Goal: Find specific page/section: Find specific page/section

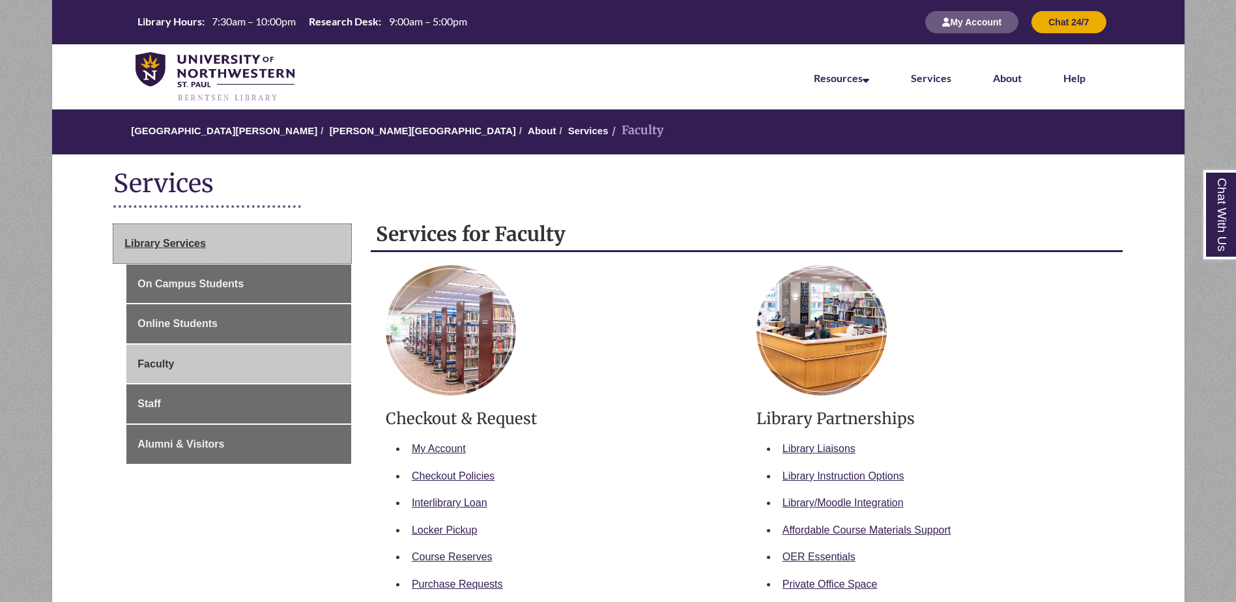
click at [177, 225] on link "Library Services" at bounding box center [232, 243] width 238 height 39
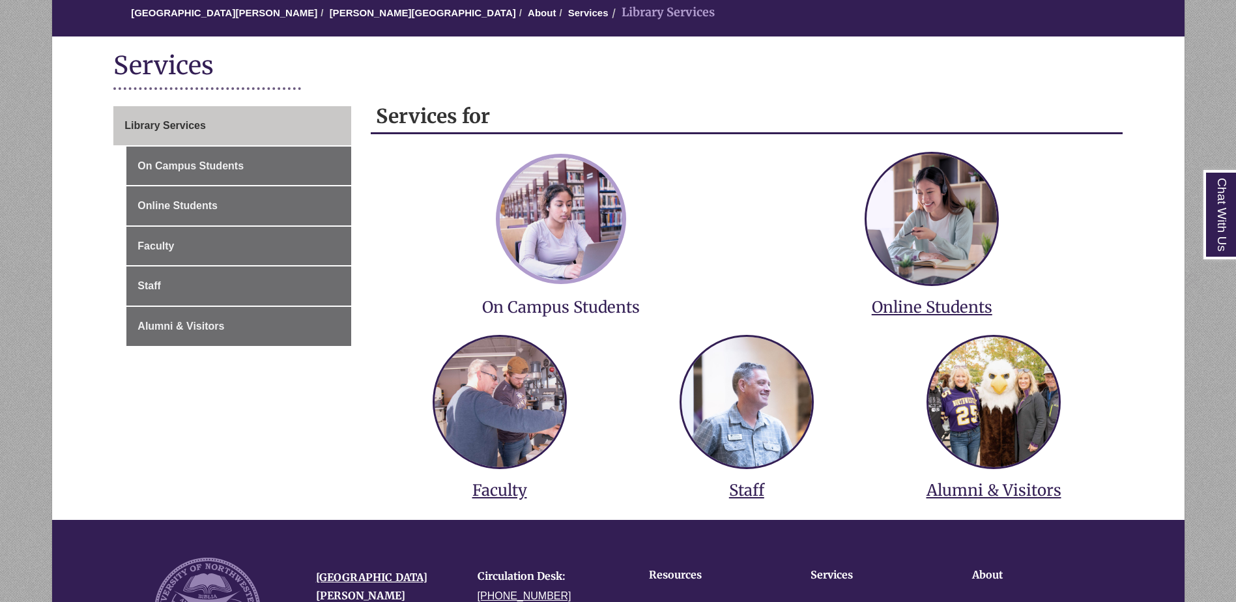
scroll to position [261, 0]
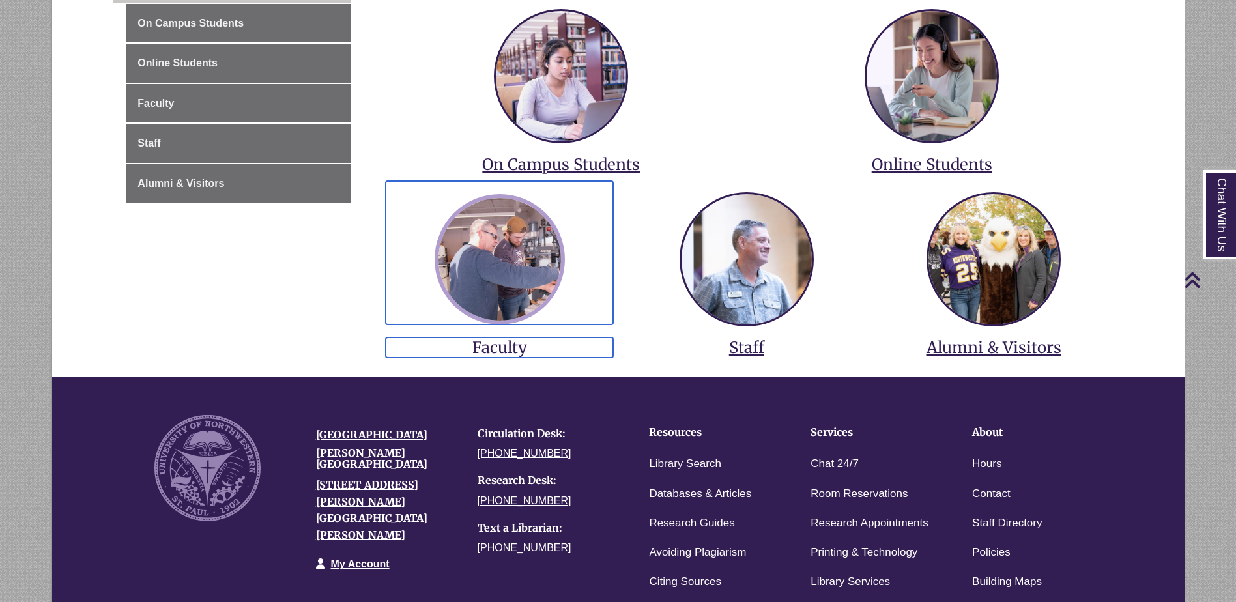
click at [517, 285] on img at bounding box center [499, 259] width 130 height 130
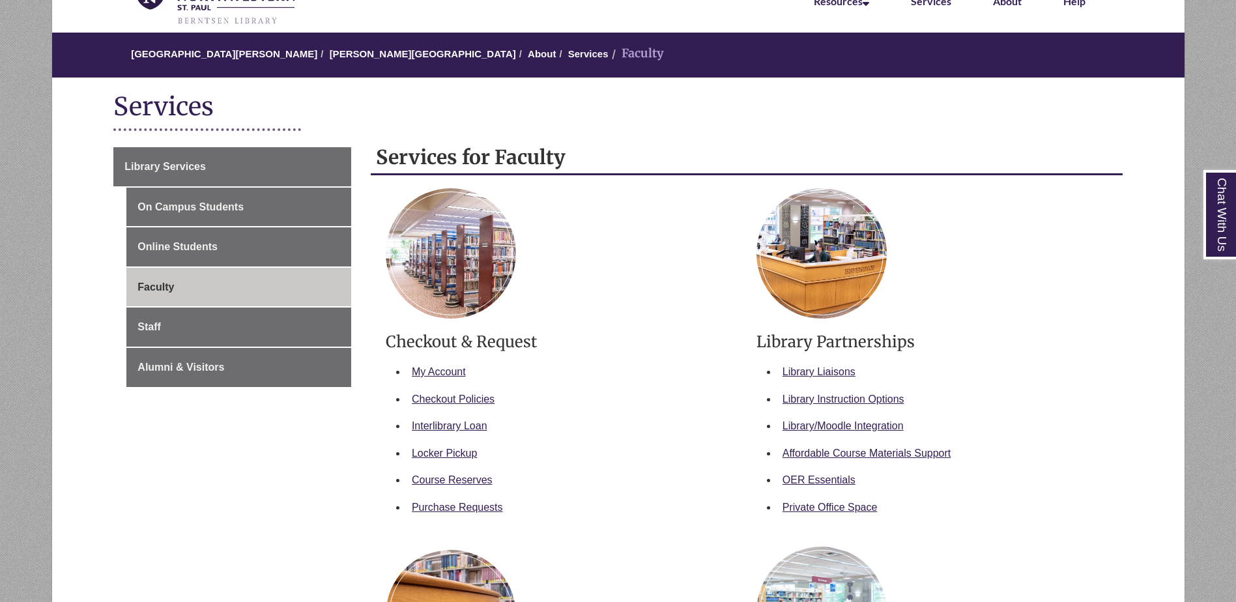
scroll to position [195, 0]
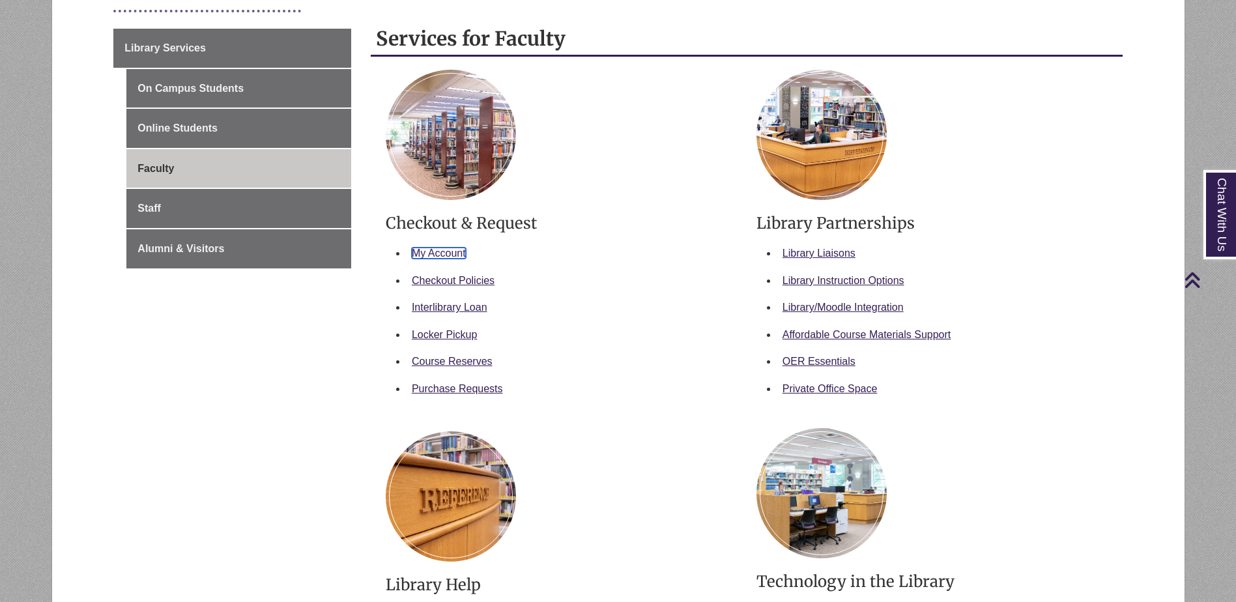
click at [445, 248] on link "My Account" at bounding box center [439, 253] width 54 height 11
